Goal: Task Accomplishment & Management: Complete application form

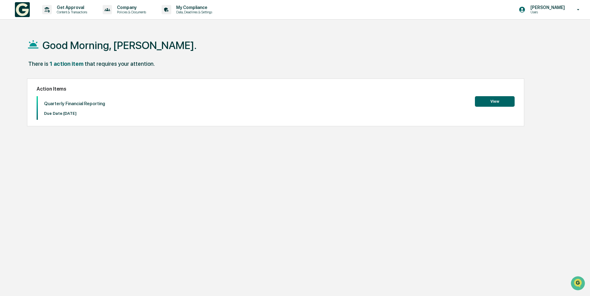
click at [503, 105] on button "View" at bounding box center [495, 101] width 40 height 11
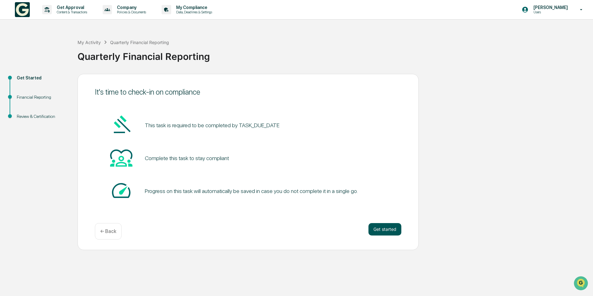
click at [381, 228] on button "Get started" at bounding box center [384, 229] width 33 height 12
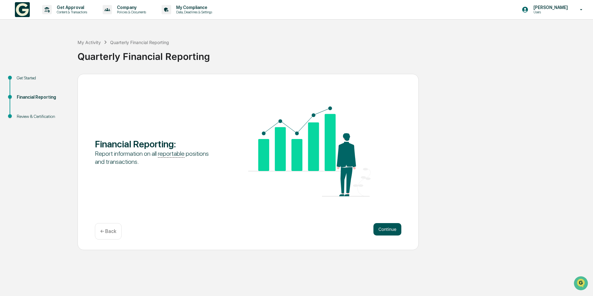
click at [383, 230] on button "Continue" at bounding box center [387, 229] width 28 height 12
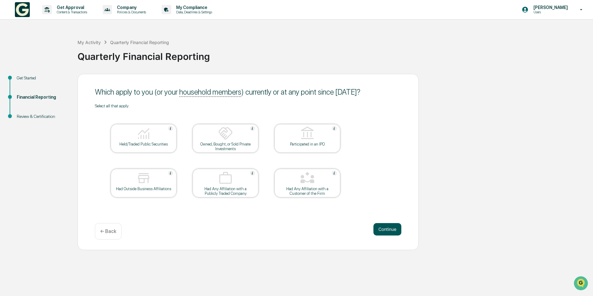
click at [387, 227] on button "Continue" at bounding box center [387, 229] width 28 height 12
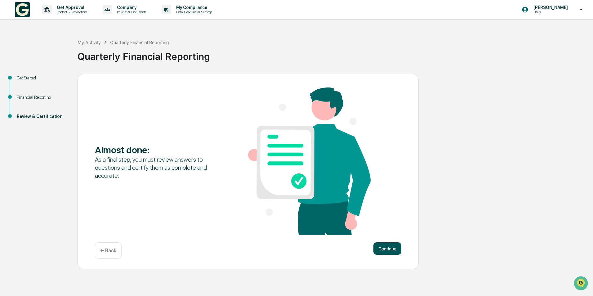
click at [386, 245] on button "Continue" at bounding box center [387, 248] width 28 height 12
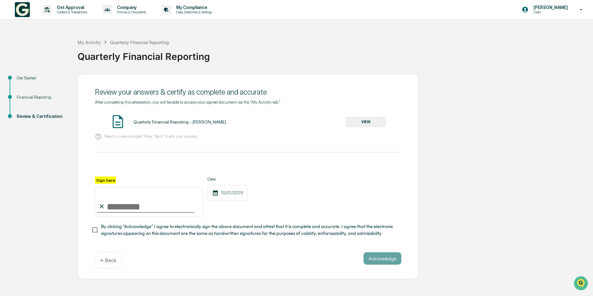
click at [142, 206] on input "Sign here" at bounding box center [149, 202] width 108 height 30
type input "**********"
click at [388, 265] on button "Acknowledge" at bounding box center [383, 258] width 38 height 12
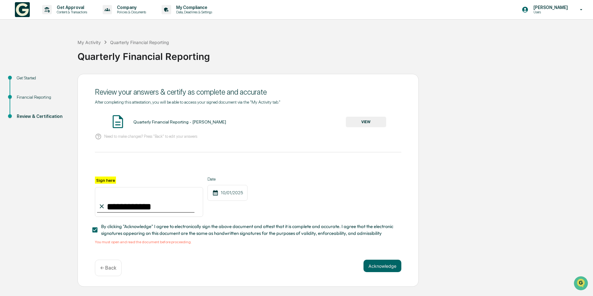
click at [360, 121] on button "VIEW" at bounding box center [366, 122] width 40 height 11
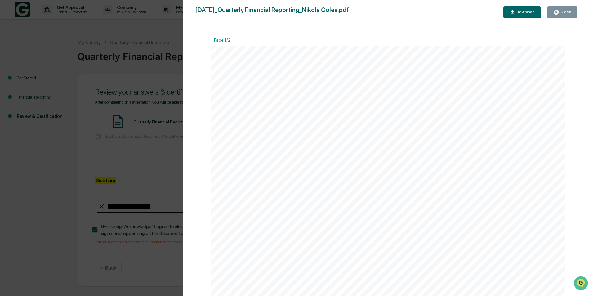
click at [559, 10] on icon "button" at bounding box center [556, 12] width 6 height 6
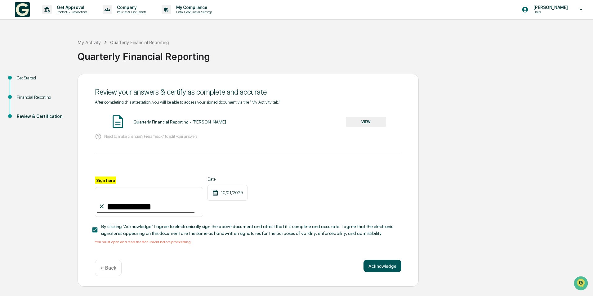
click at [377, 272] on button "Acknowledge" at bounding box center [383, 266] width 38 height 12
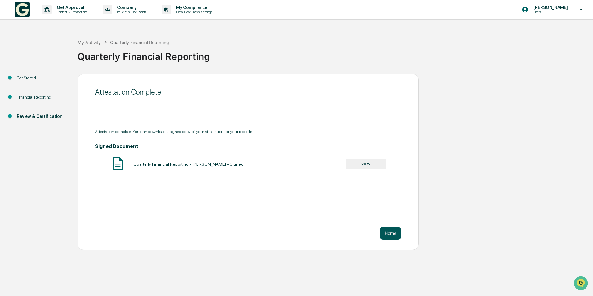
click at [389, 232] on button "Home" at bounding box center [391, 233] width 22 height 12
